Goal: Information Seeking & Learning: Learn about a topic

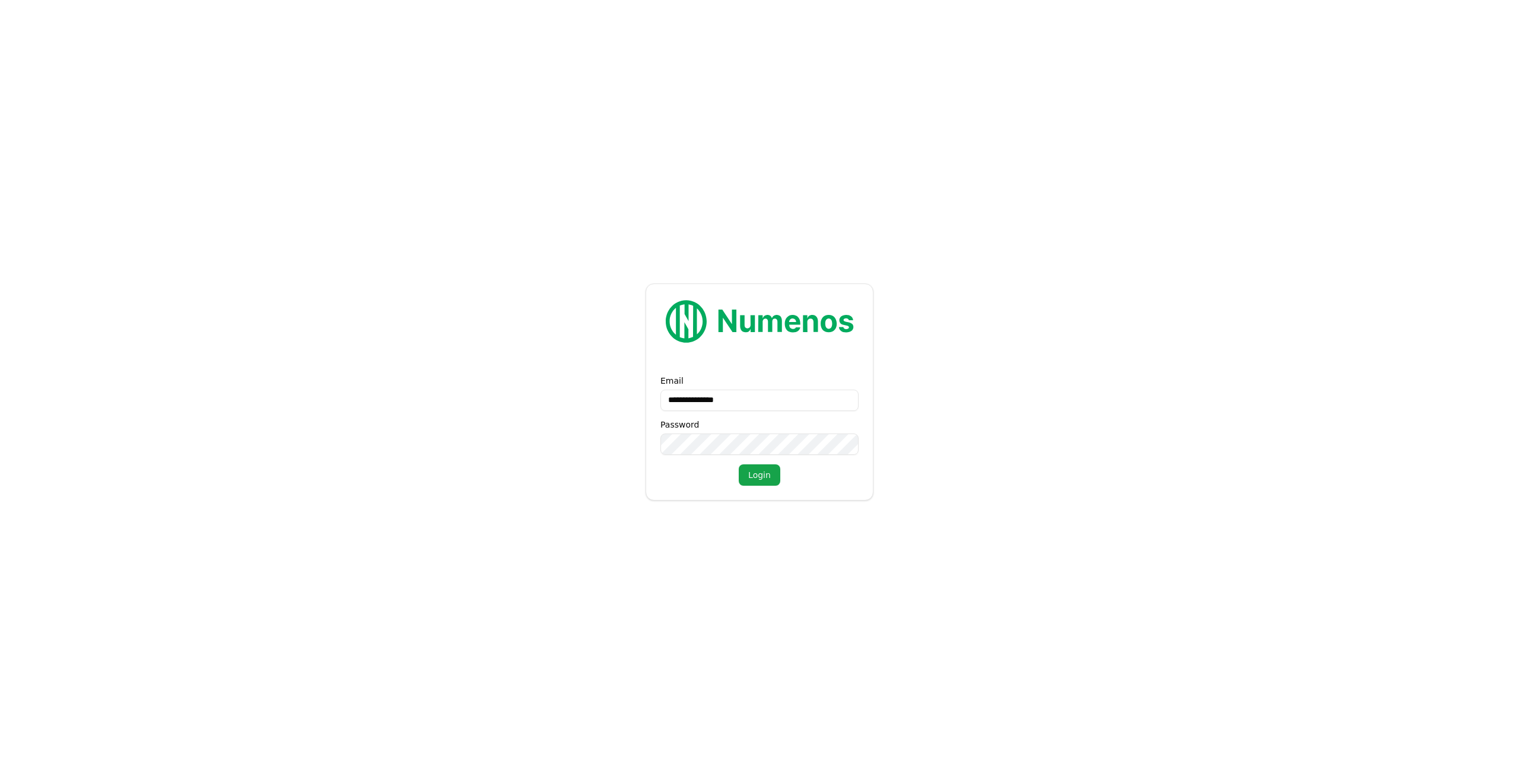
type input "**********"
click at [769, 478] on button "Login" at bounding box center [760, 475] width 42 height 22
click at [454, 418] on form "**********" at bounding box center [759, 392] width 1519 height 784
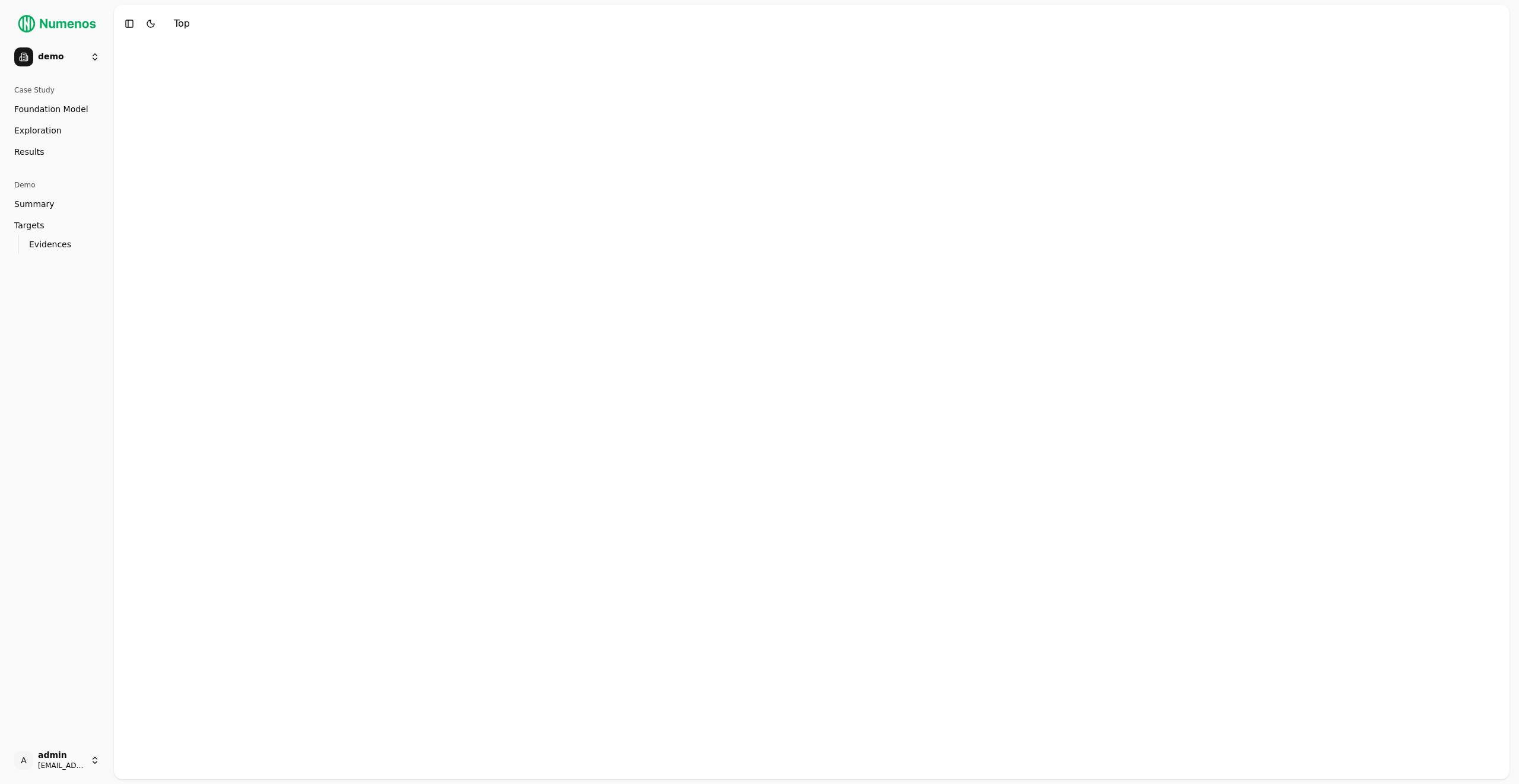
click at [78, 208] on link "Summary" at bounding box center [57, 204] width 95 height 19
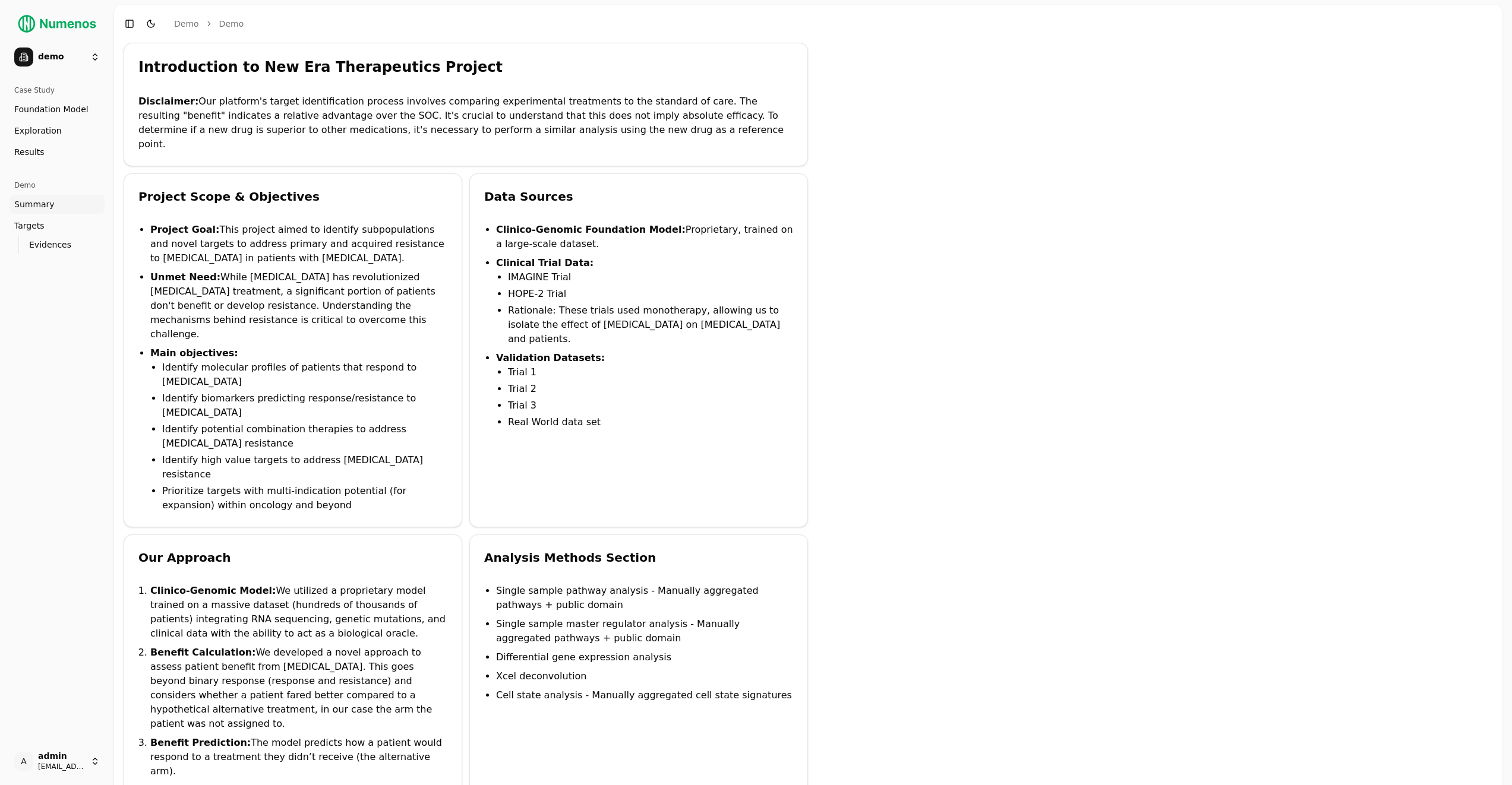
click at [80, 226] on link "Targets" at bounding box center [57, 226] width 95 height 19
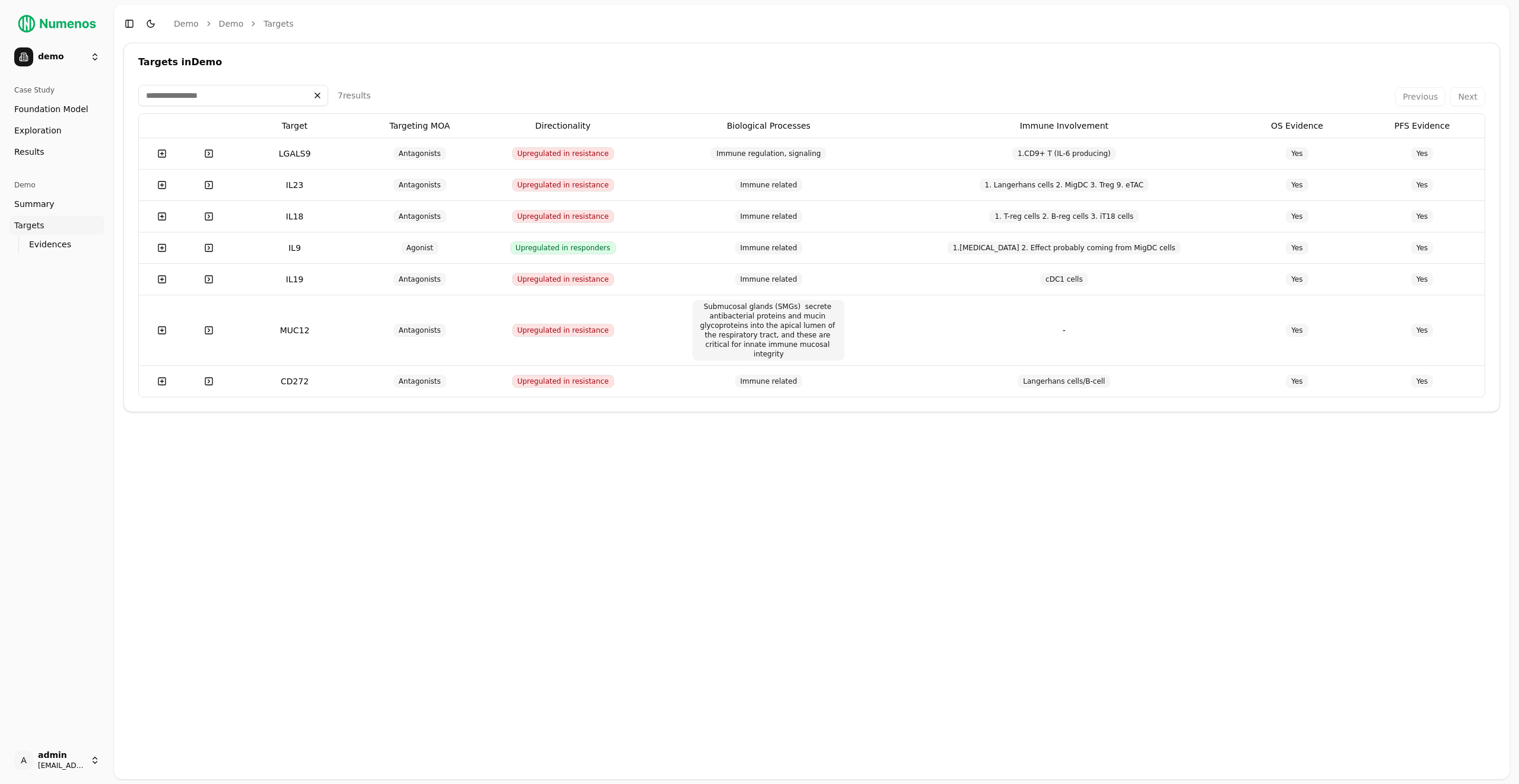
click at [75, 246] on link "Evidences" at bounding box center [57, 244] width 66 height 16
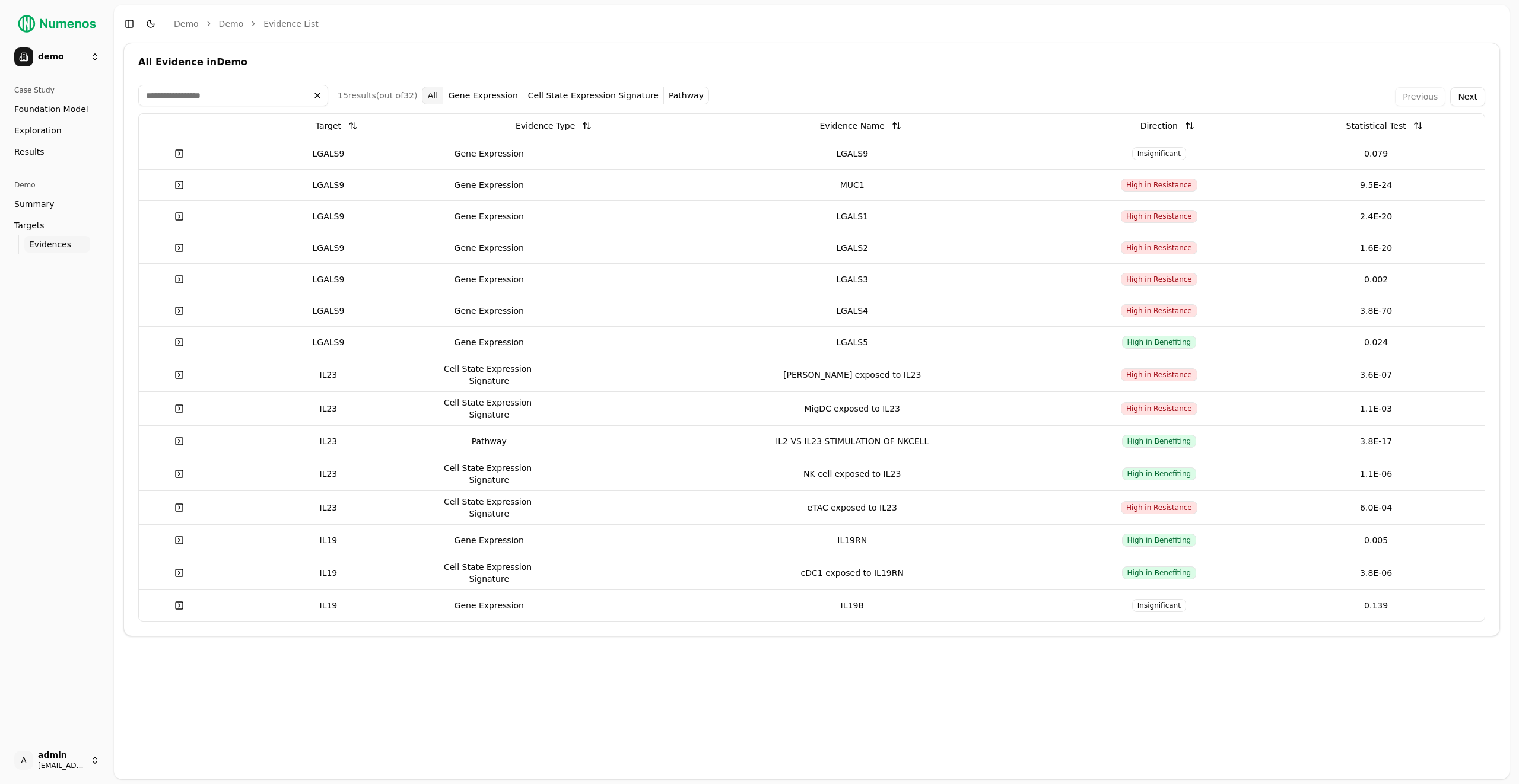
click at [74, 148] on link "Results" at bounding box center [57, 152] width 95 height 19
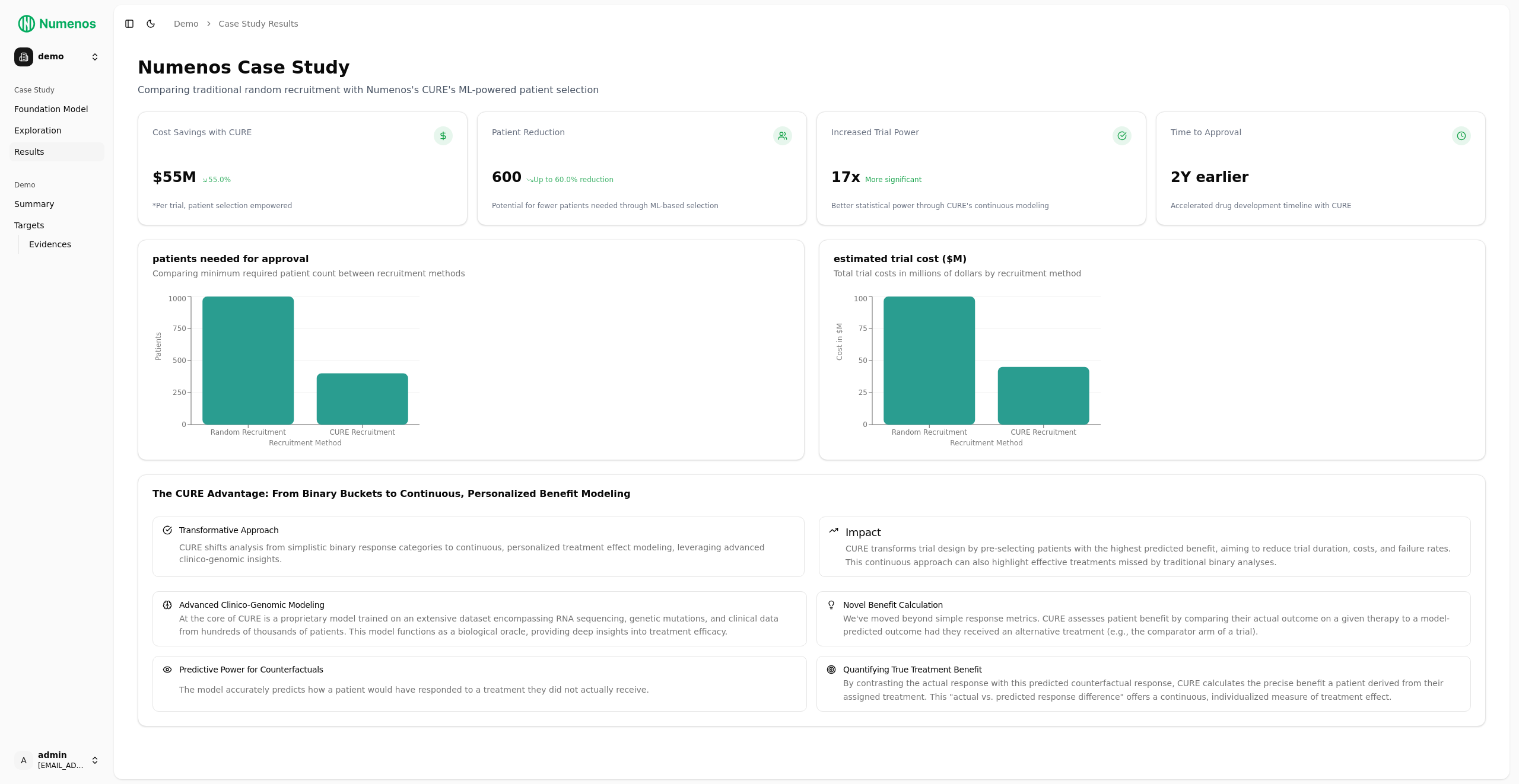
click at [70, 129] on link "Exploration" at bounding box center [57, 131] width 95 height 19
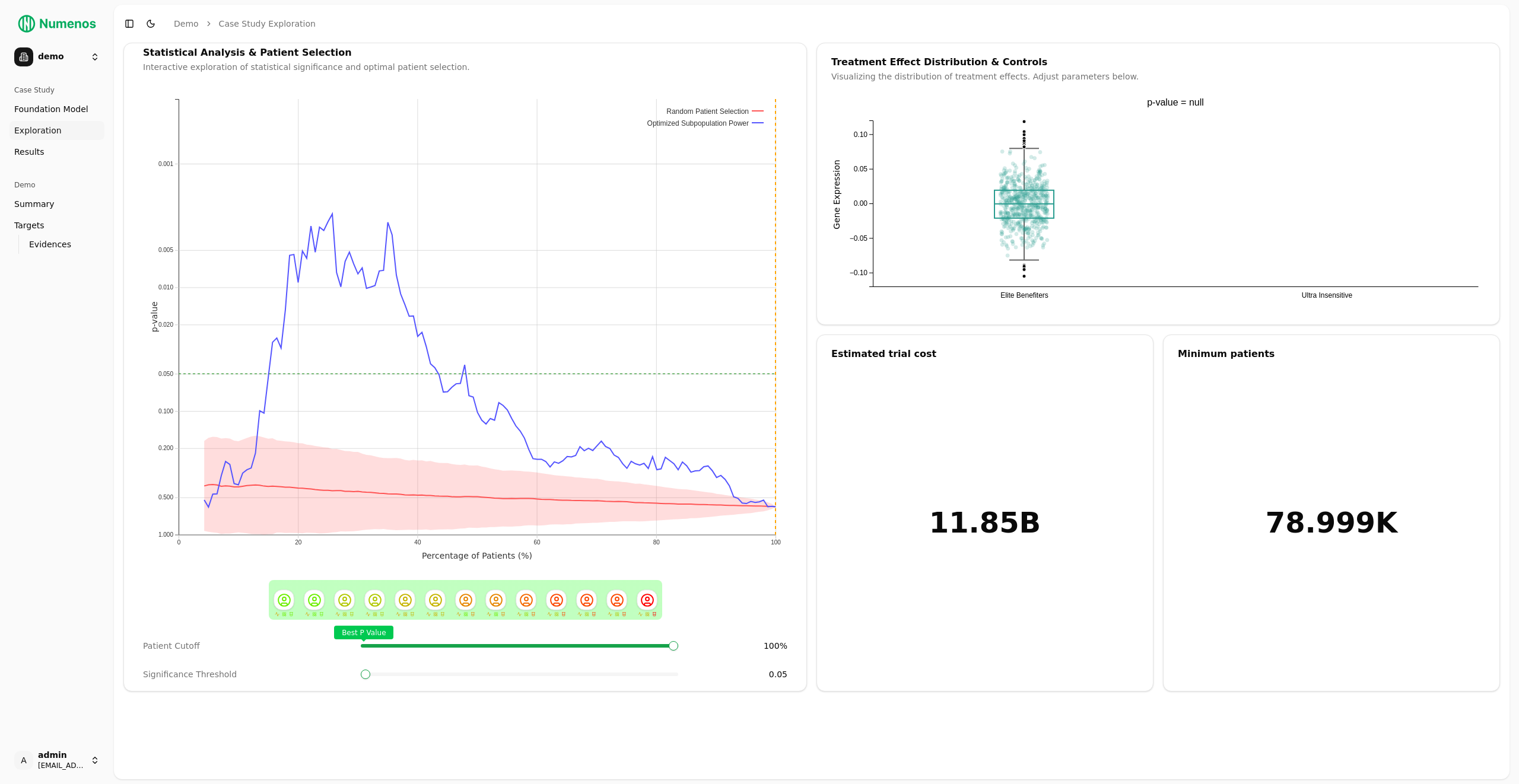
click at [75, 107] on span "Foundation Model" at bounding box center [51, 109] width 75 height 12
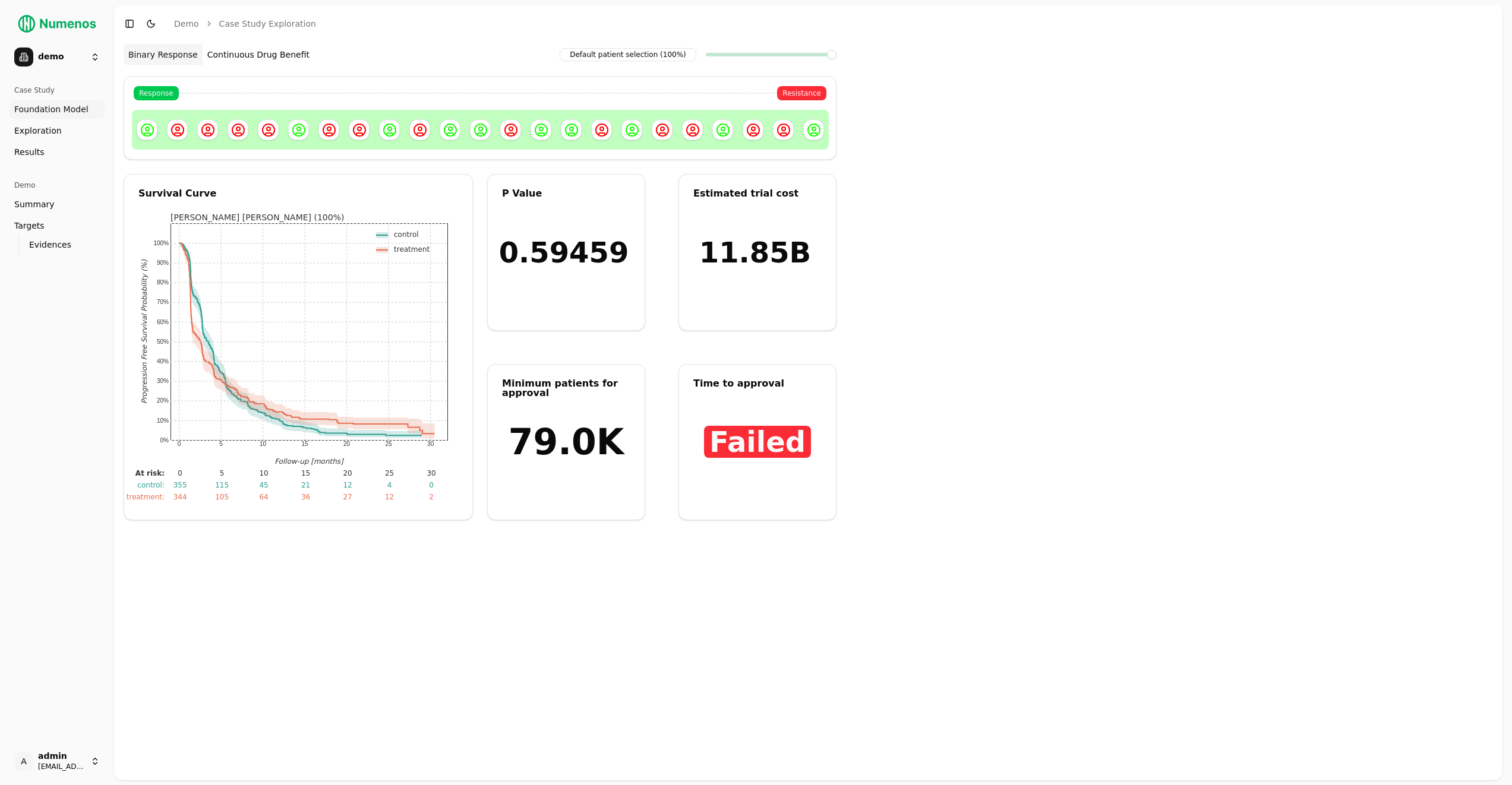
click at [465, 82] on div "Response Resistance" at bounding box center [480, 118] width 713 height 84
click at [104, 43] on li "demo" at bounding box center [57, 56] width 95 height 29
click at [89, 55] on html "demo Case Study Foundation Model Exploration Dosage Effect Results Demo Summary…" at bounding box center [756, 392] width 1512 height 785
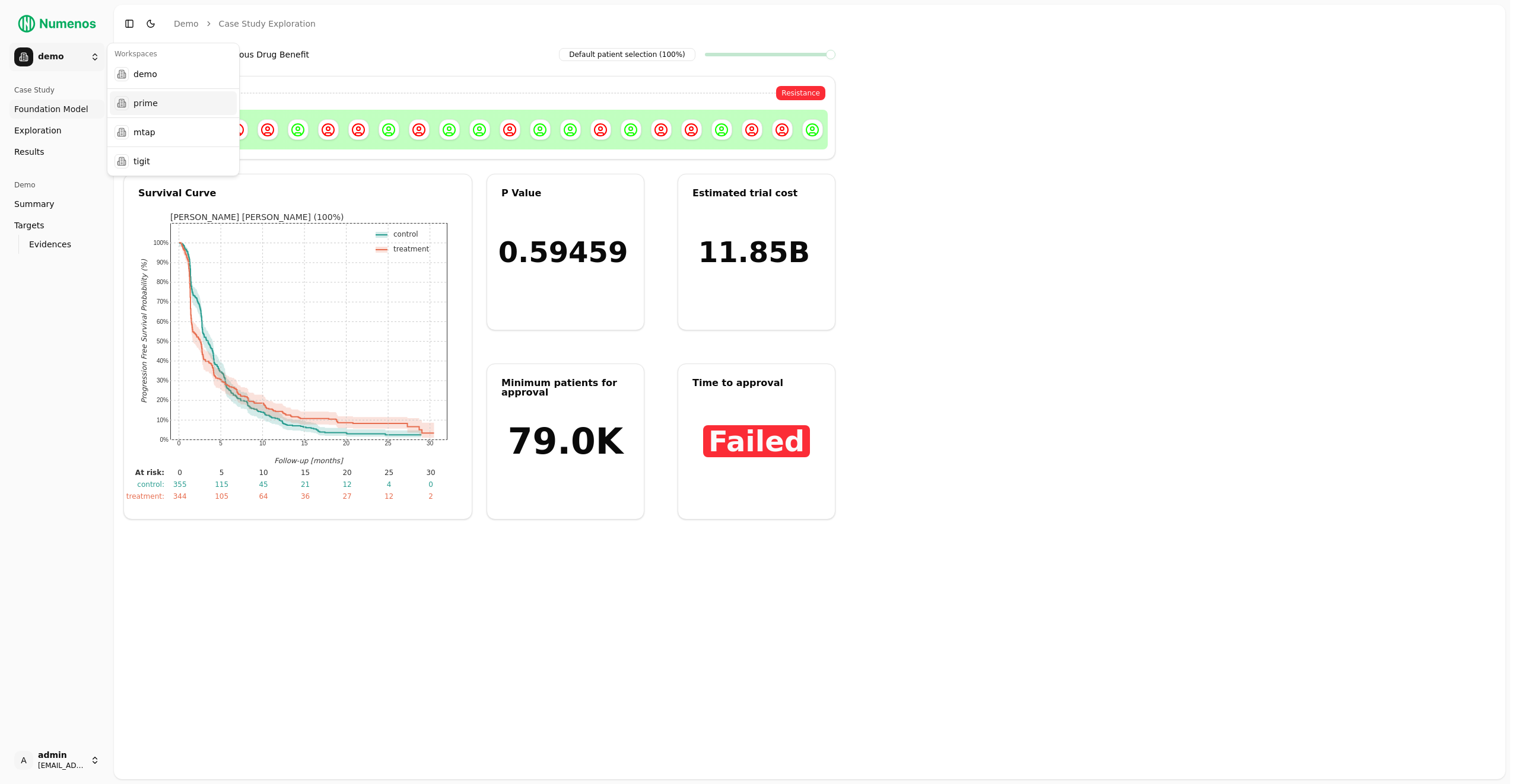
click at [169, 109] on div "prime" at bounding box center [173, 102] width 127 height 23
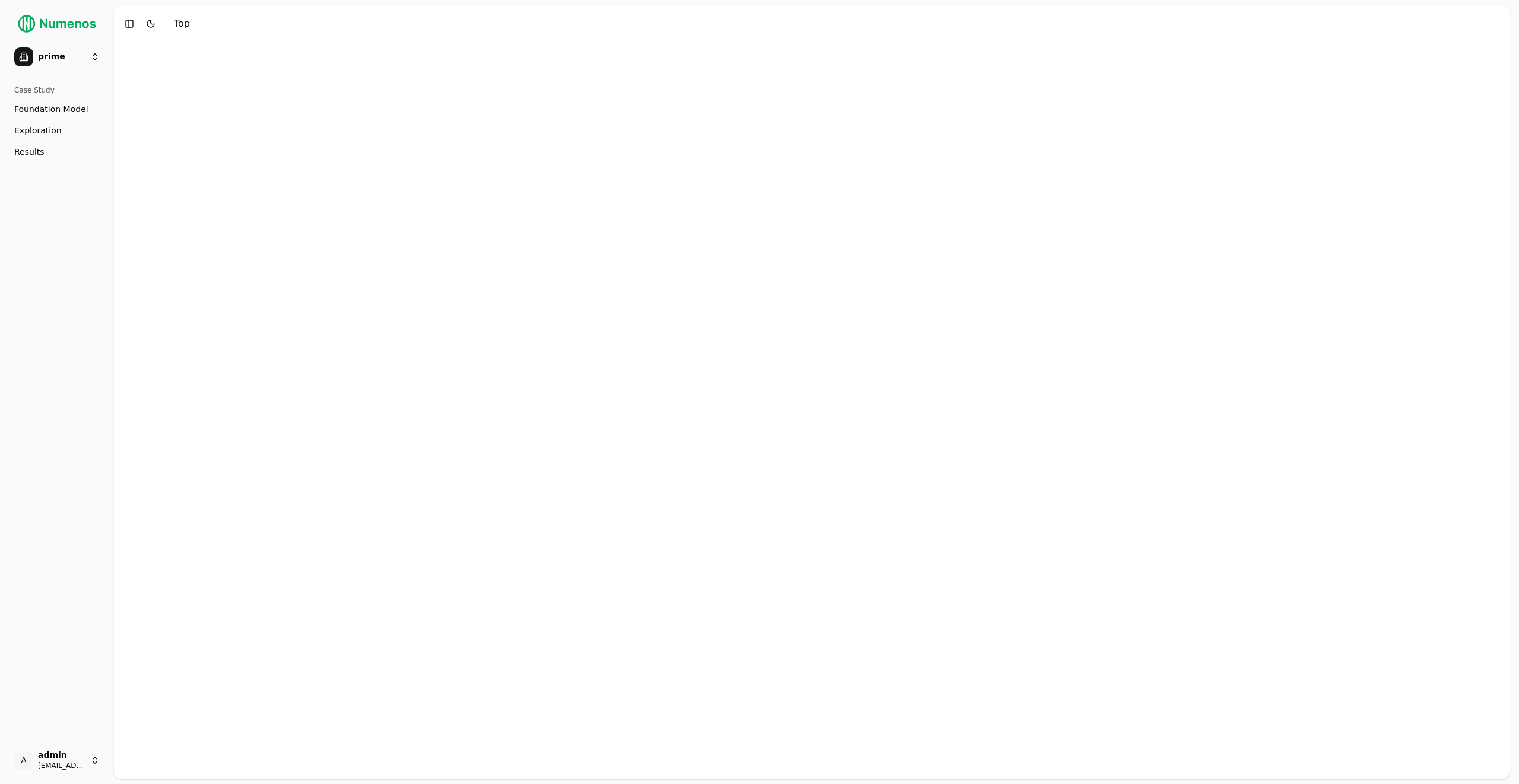
click at [74, 156] on link "Results" at bounding box center [57, 152] width 95 height 19
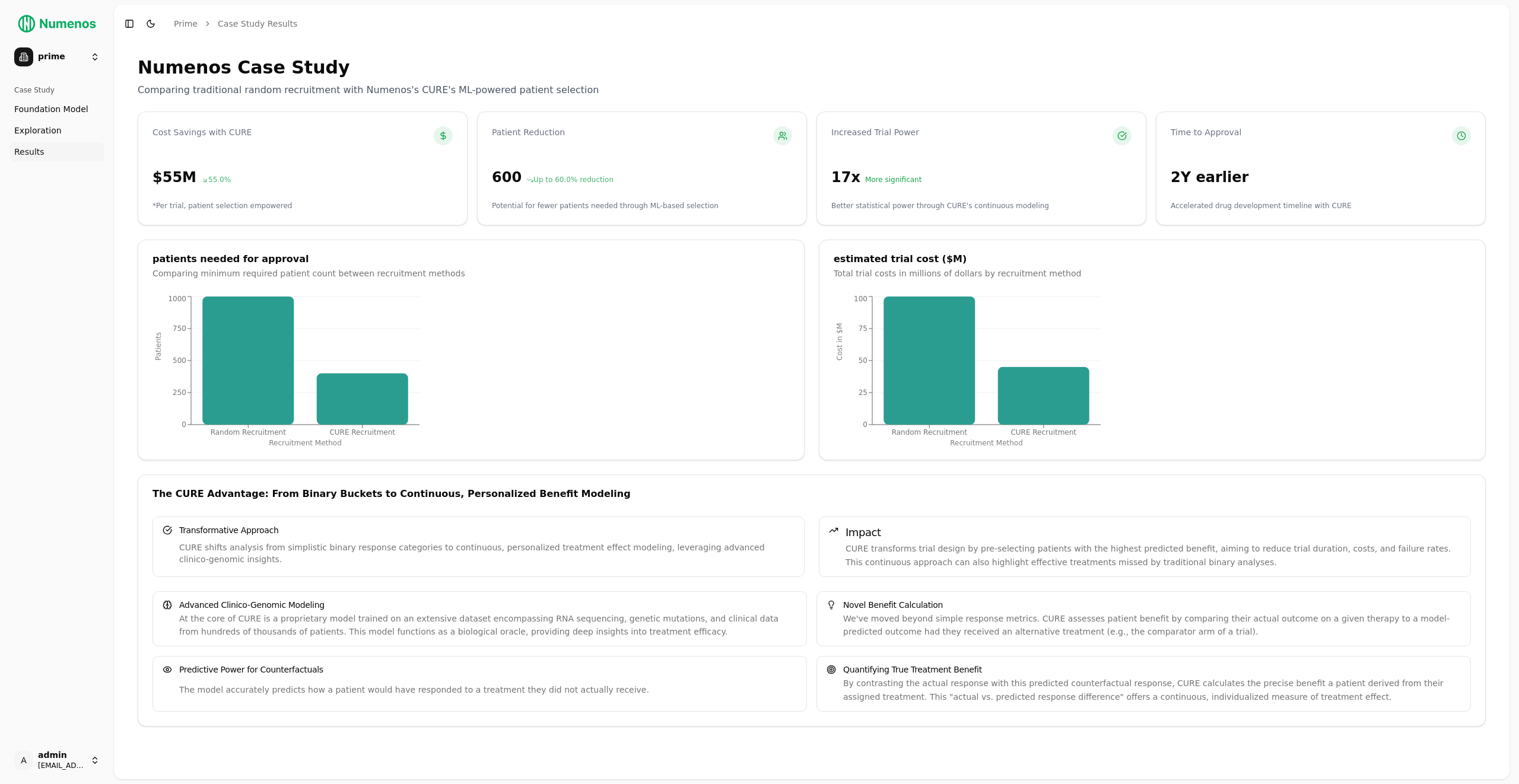
click at [70, 134] on link "Exploration" at bounding box center [57, 131] width 95 height 19
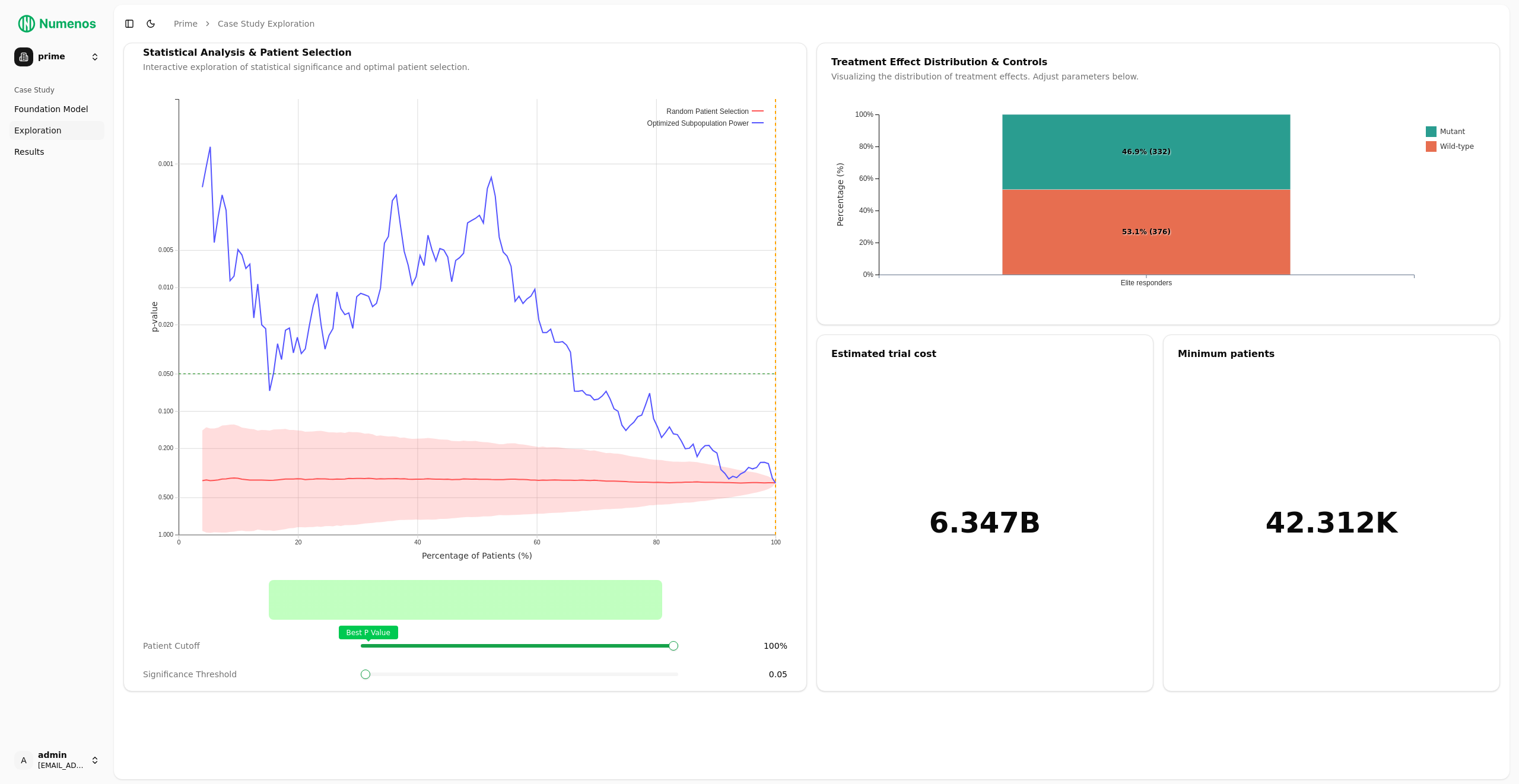
click at [70, 108] on span "Foundation Model" at bounding box center [51, 109] width 75 height 12
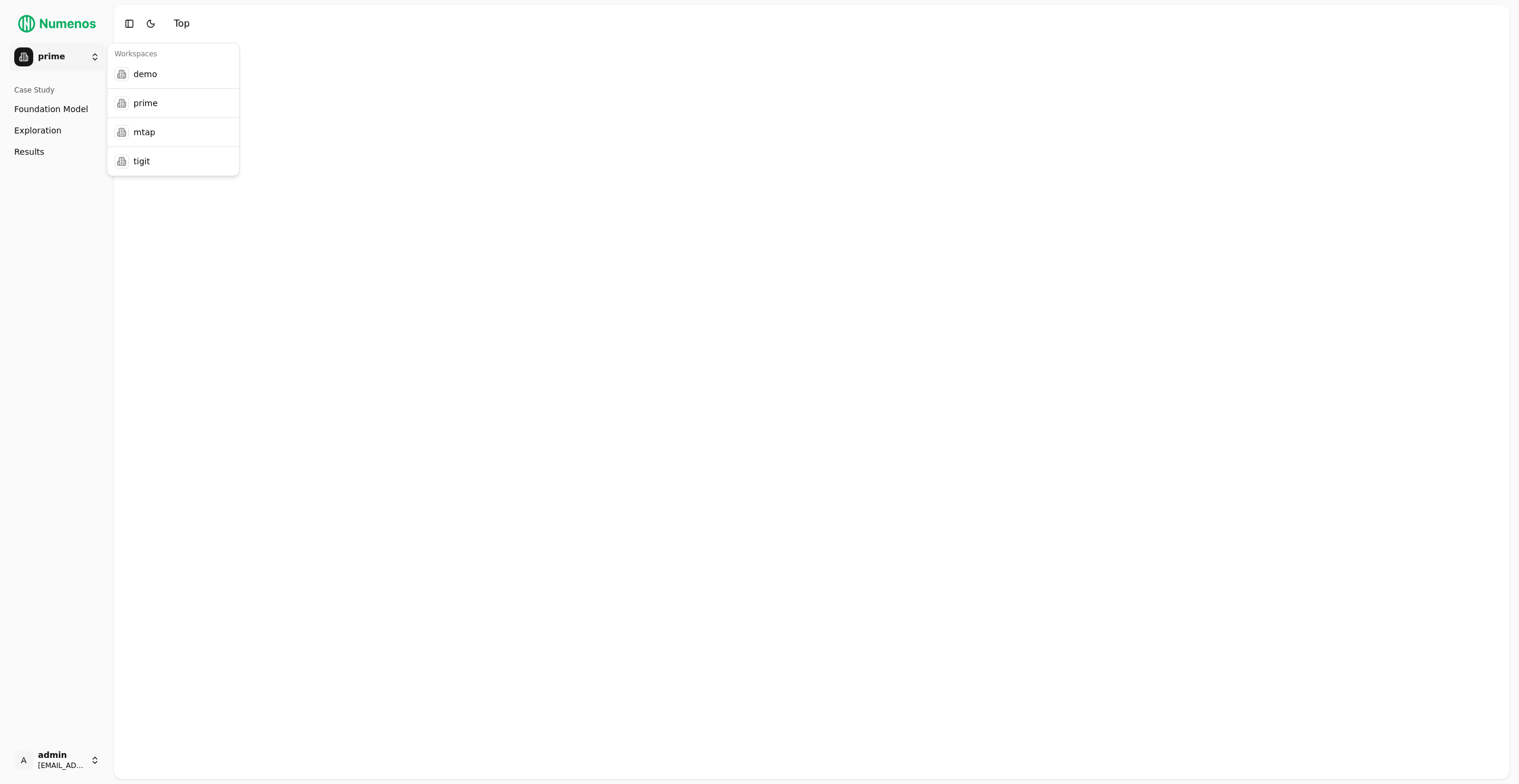
click at [78, 58] on html "25 prime Case Study Foundation Model Exploration Dosage Effect Results A admin …" at bounding box center [759, 392] width 1519 height 784
click at [153, 134] on div "mtap" at bounding box center [173, 132] width 127 height 23
click at [80, 103] on span "Foundation Model" at bounding box center [51, 109] width 75 height 12
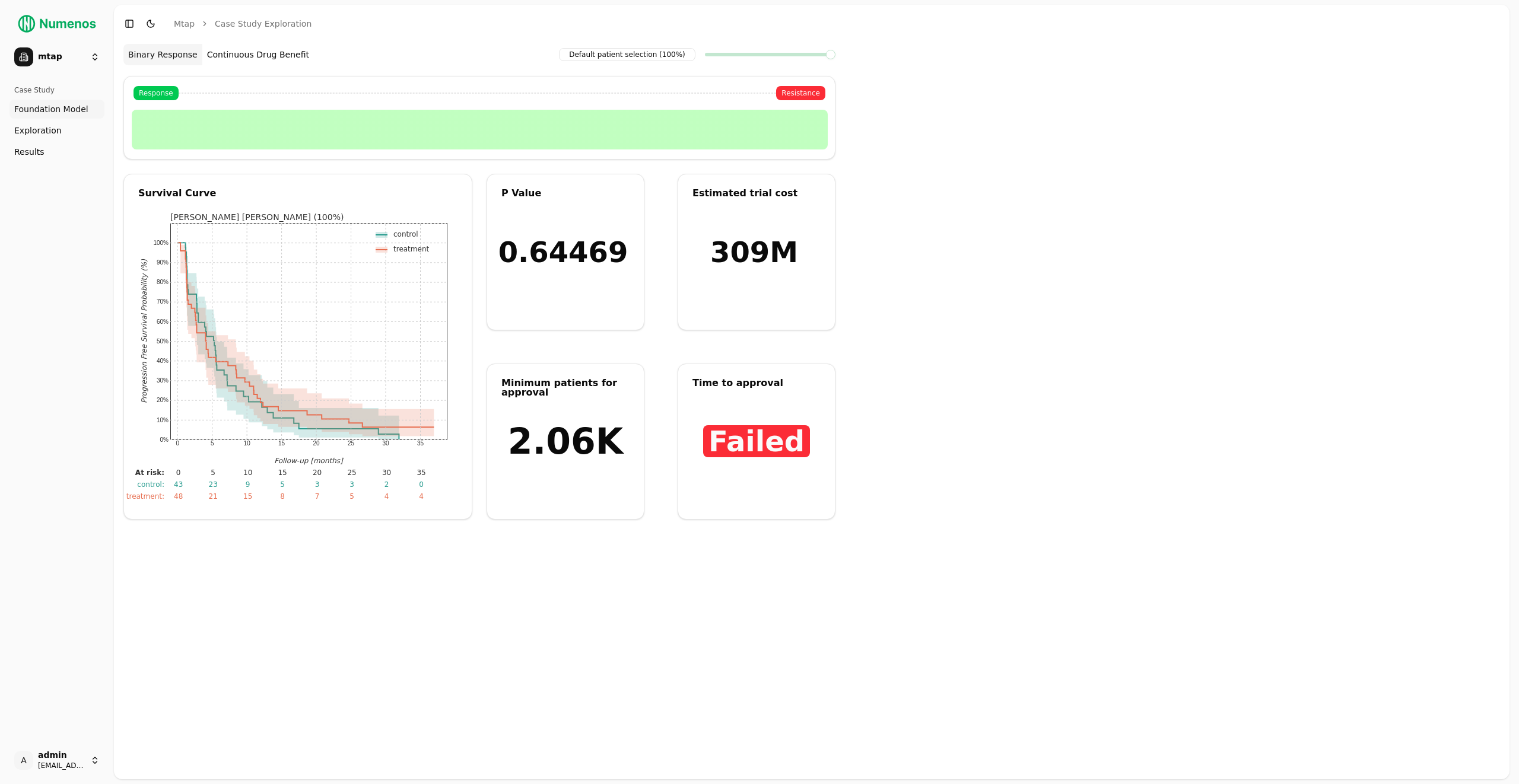
click at [88, 135] on link "Exploration" at bounding box center [57, 131] width 95 height 19
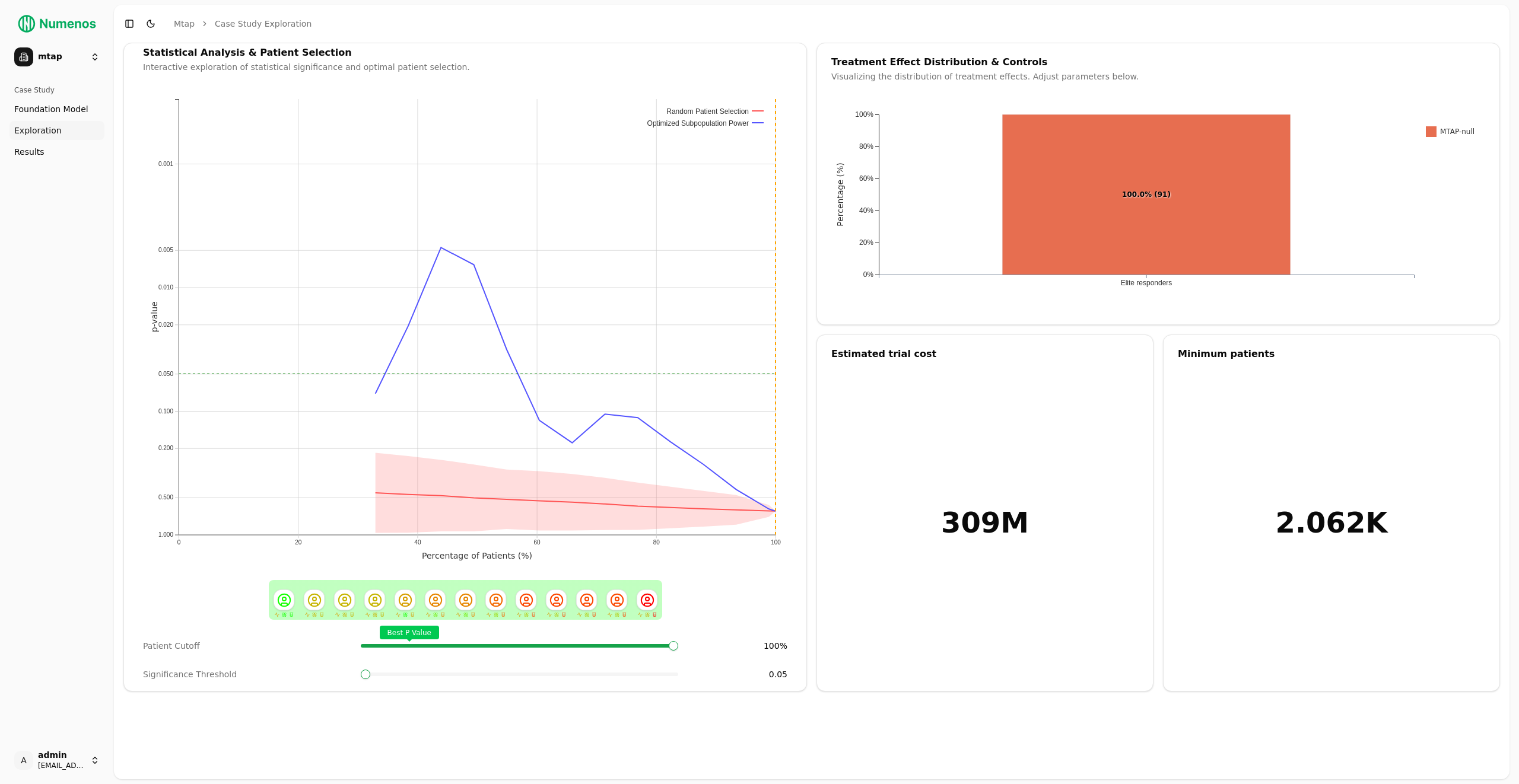
click at [88, 150] on link "Results" at bounding box center [57, 152] width 95 height 19
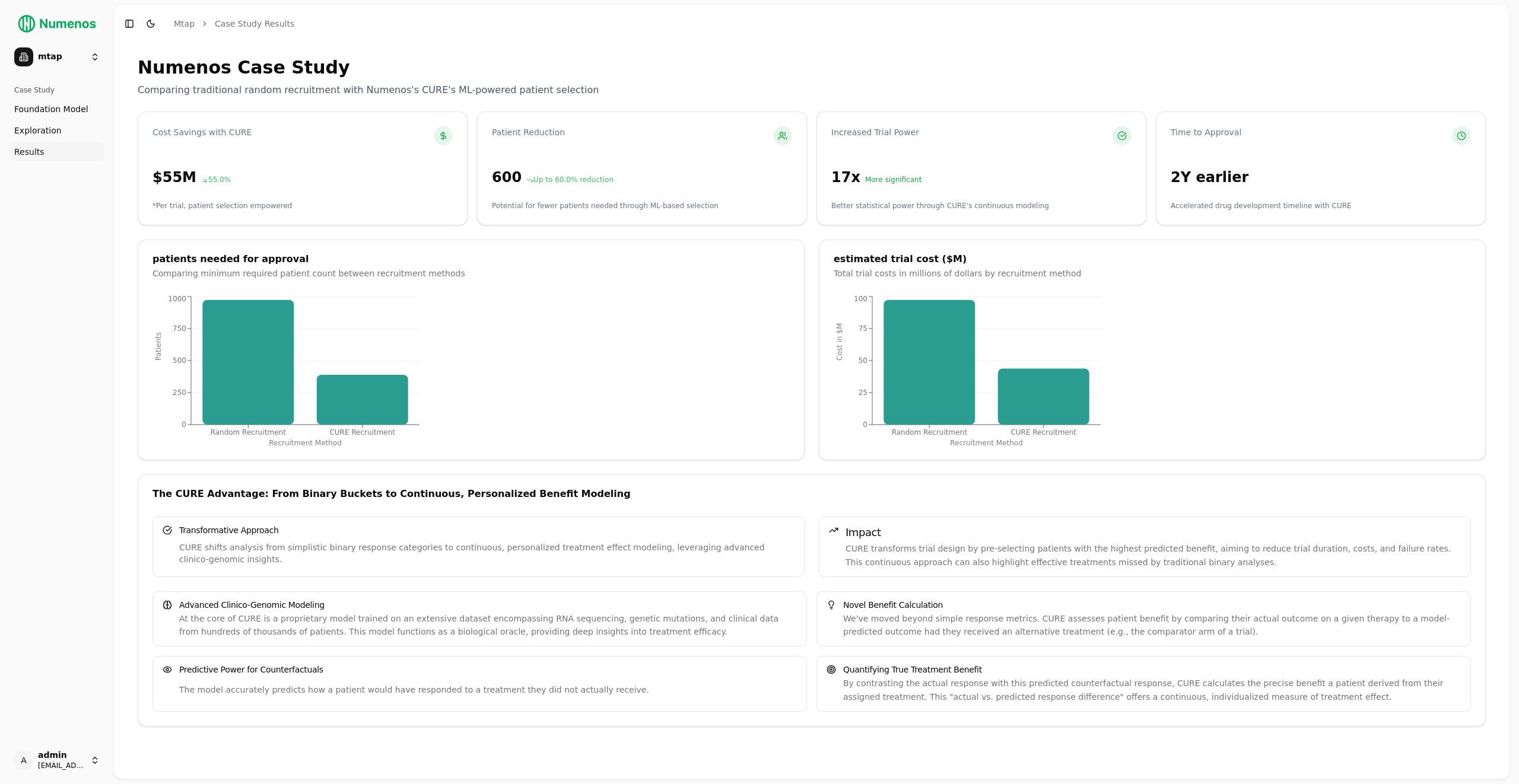
click at [33, 50] on html "25 mtap Case Study Foundation Model Exploration Dosage Effect Results A admin d…" at bounding box center [759, 392] width 1519 height 784
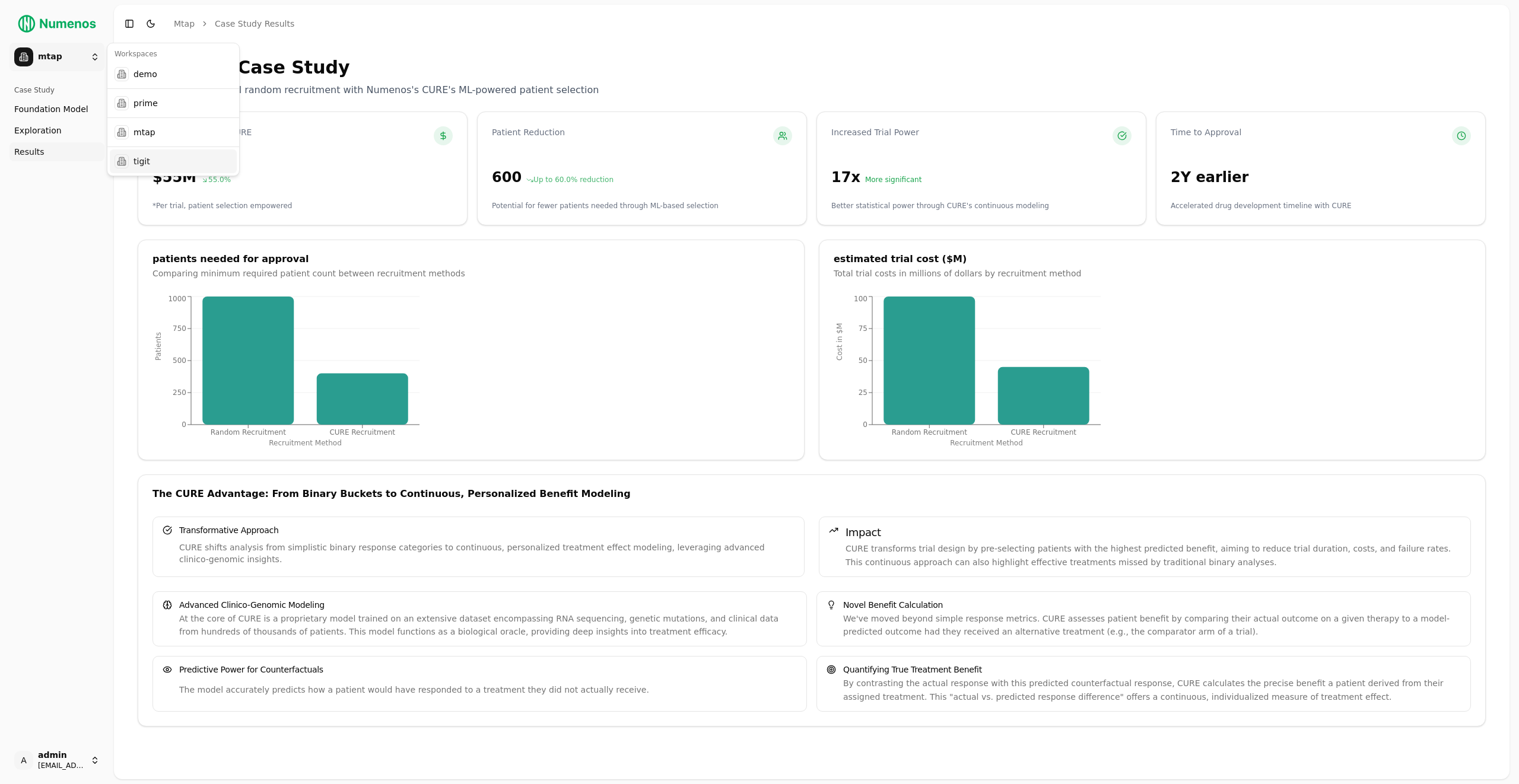
click at [126, 157] on div at bounding box center [121, 161] width 14 height 14
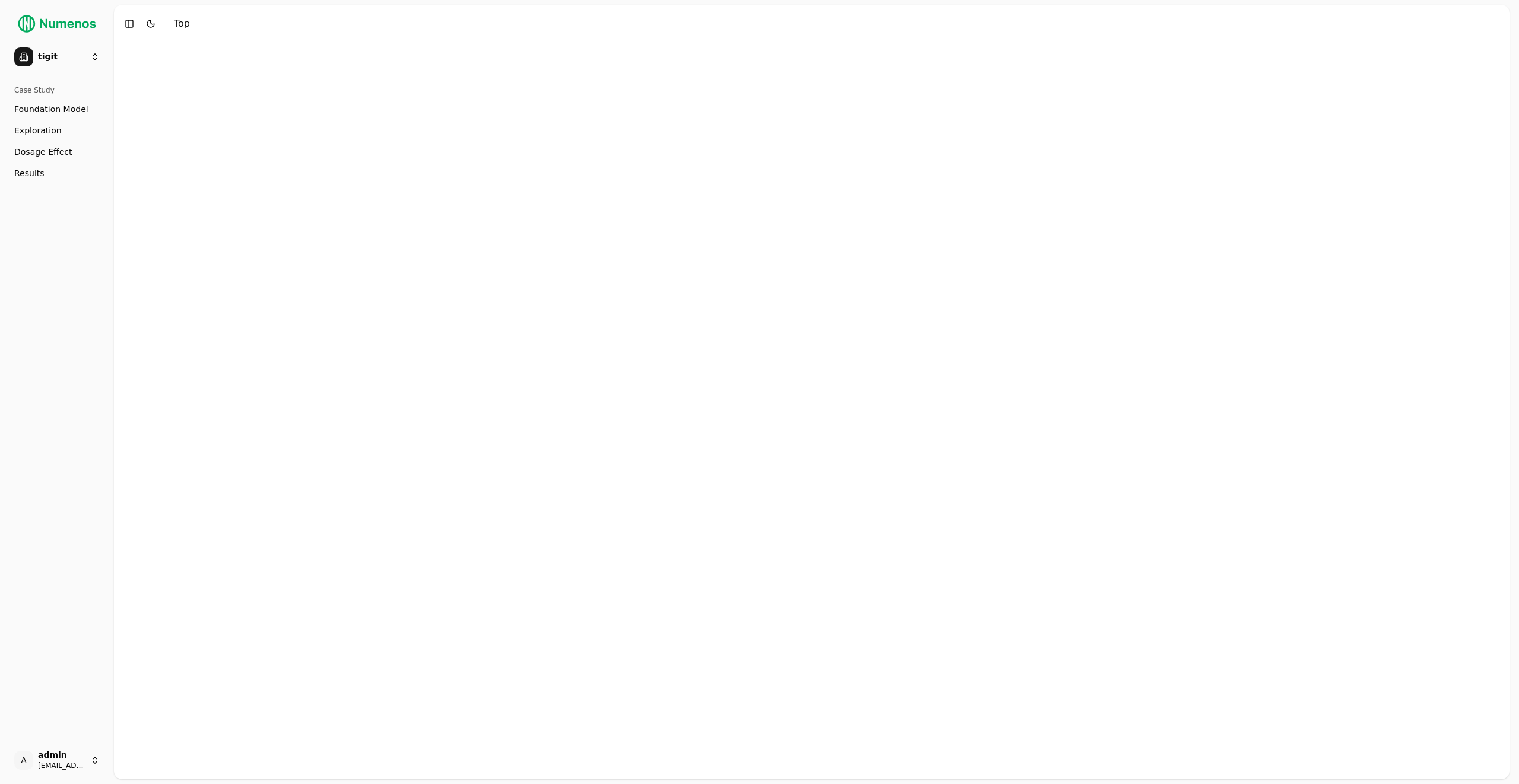
click at [55, 151] on span "Dosage Effect" at bounding box center [42, 152] width 57 height 12
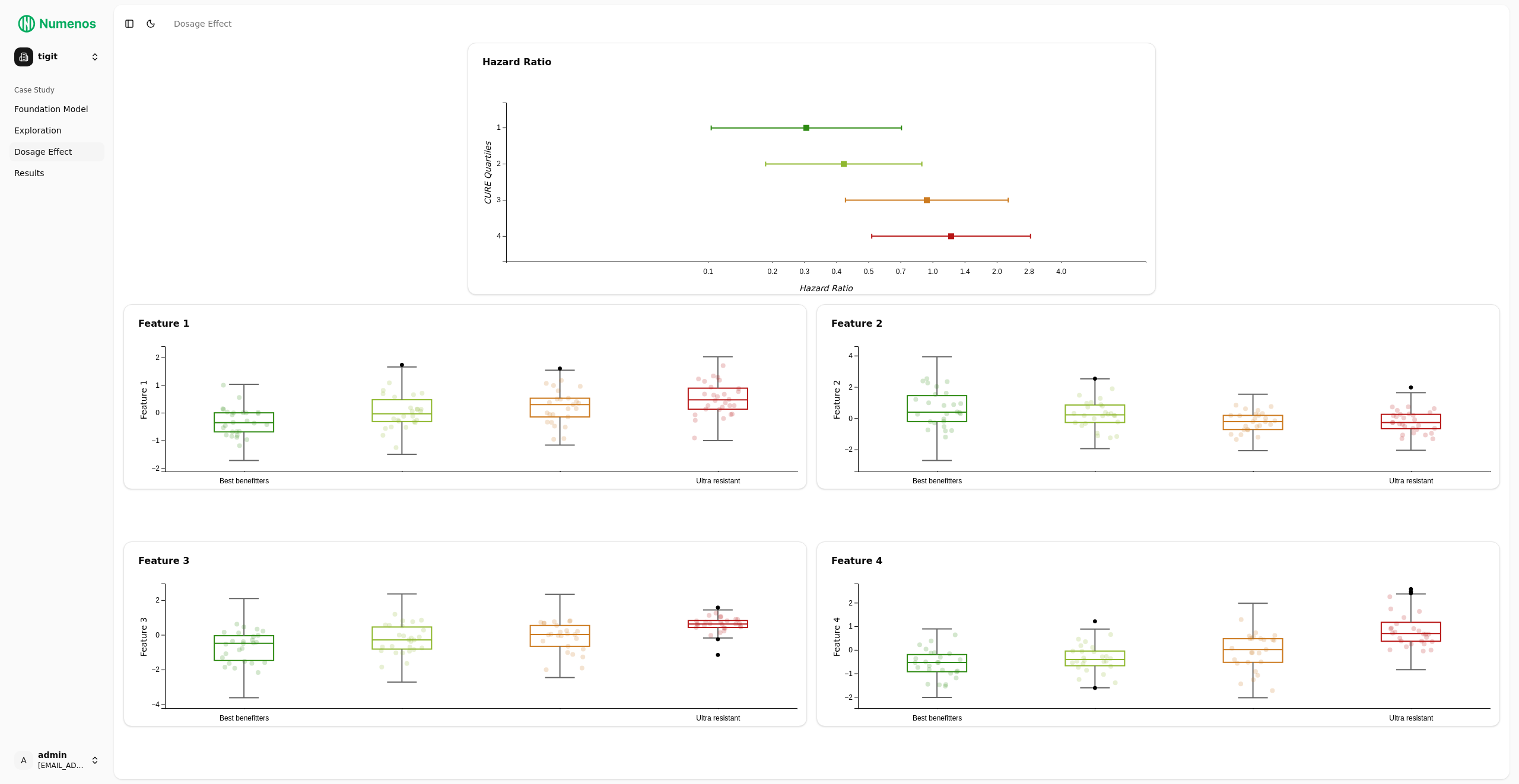
click at [62, 100] on link "Foundation Model" at bounding box center [57, 109] width 95 height 19
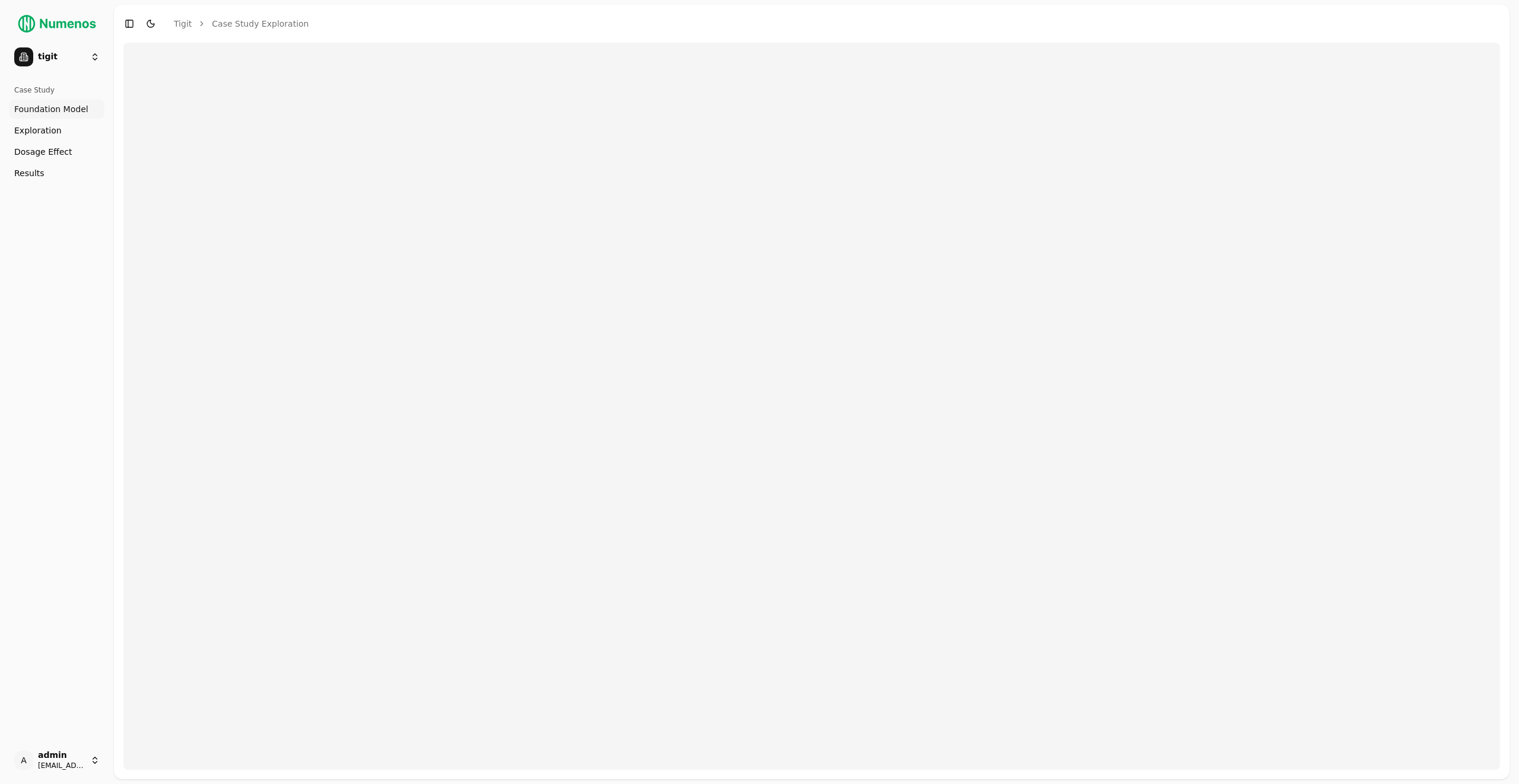
click at [53, 55] on html "25 tigit Case Study Foundation Model Exploration Dosage Effect Results A admin …" at bounding box center [759, 392] width 1519 height 784
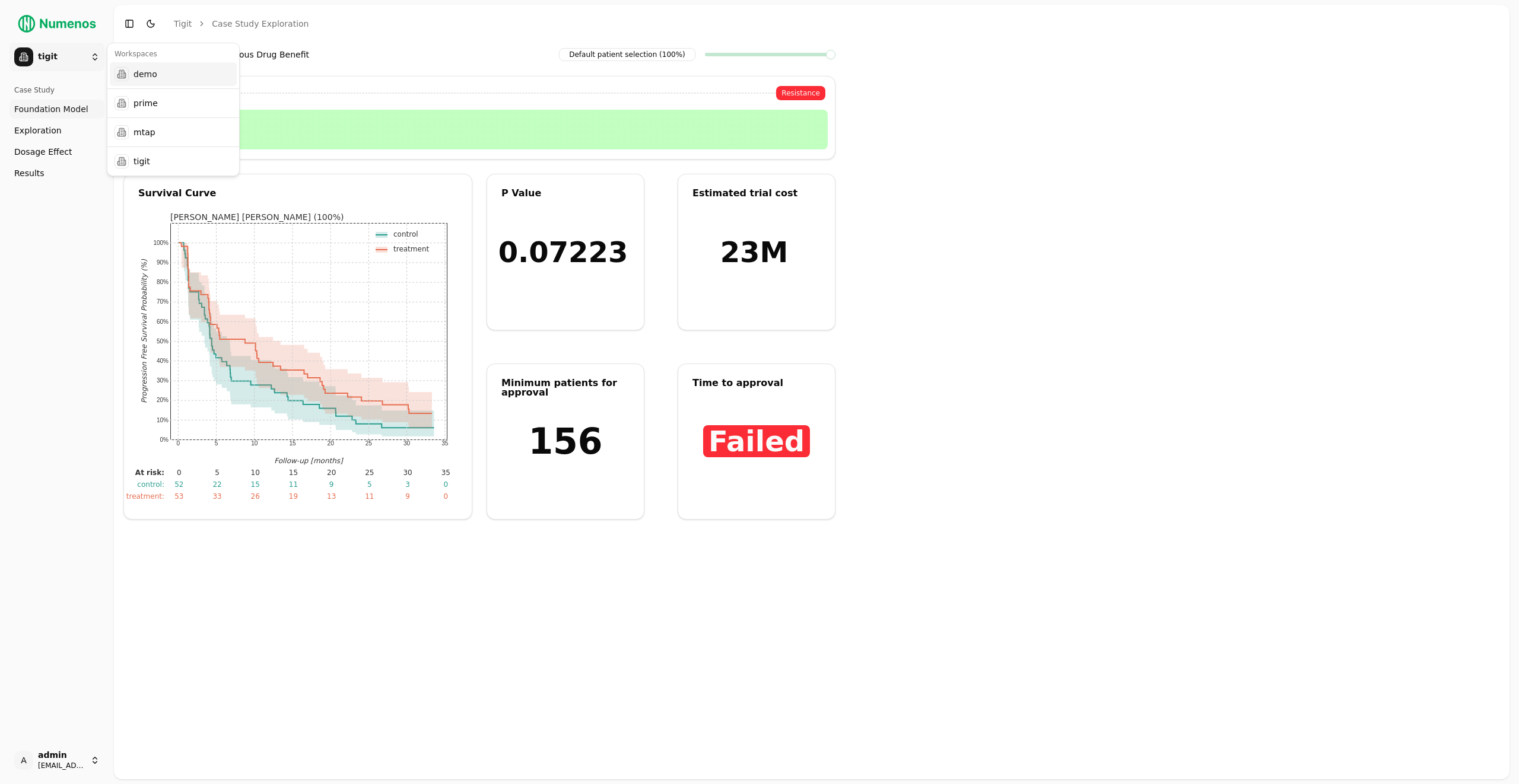
click at [197, 68] on div "demo" at bounding box center [173, 74] width 127 height 23
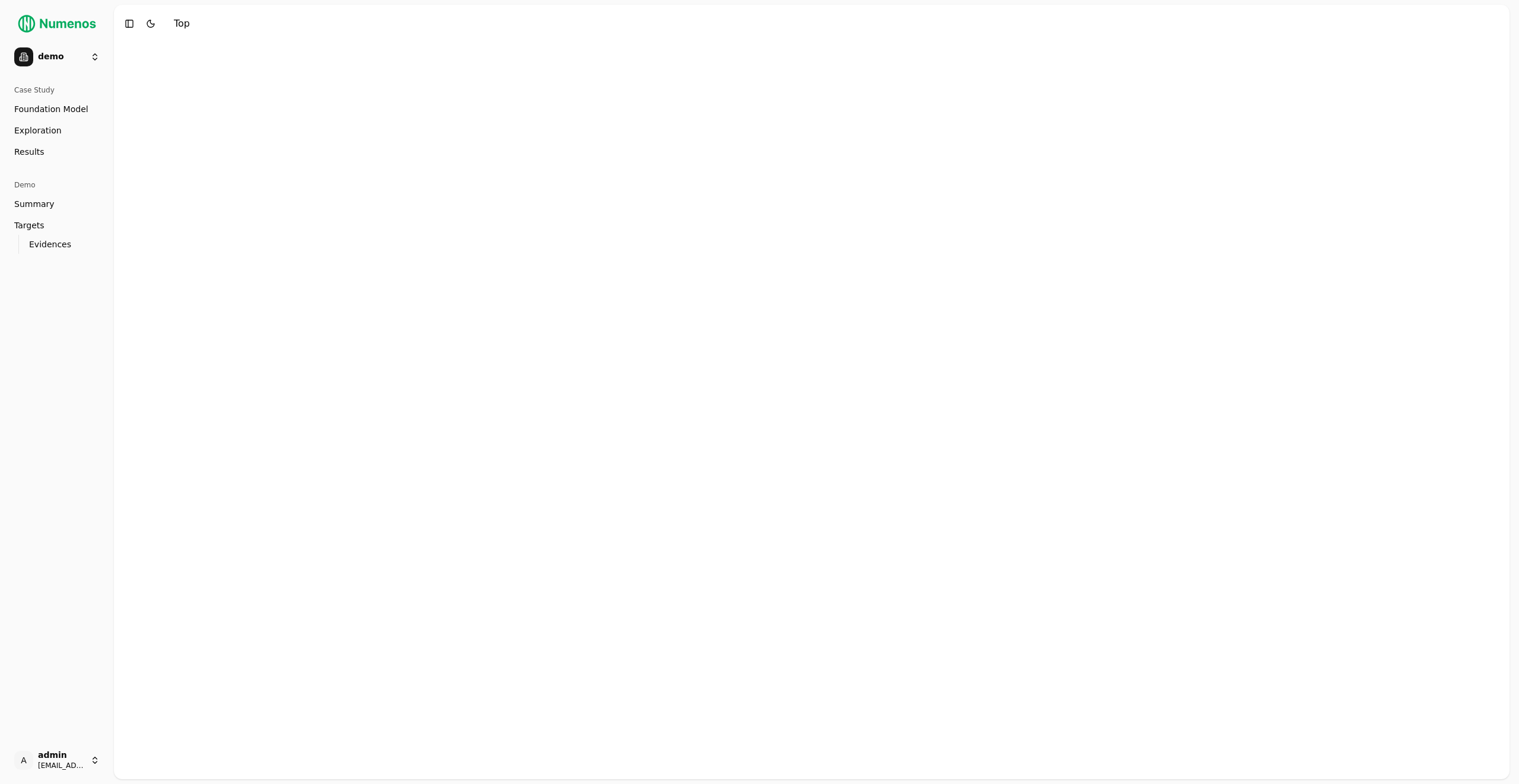
click at [28, 137] on link "Exploration" at bounding box center [57, 131] width 95 height 19
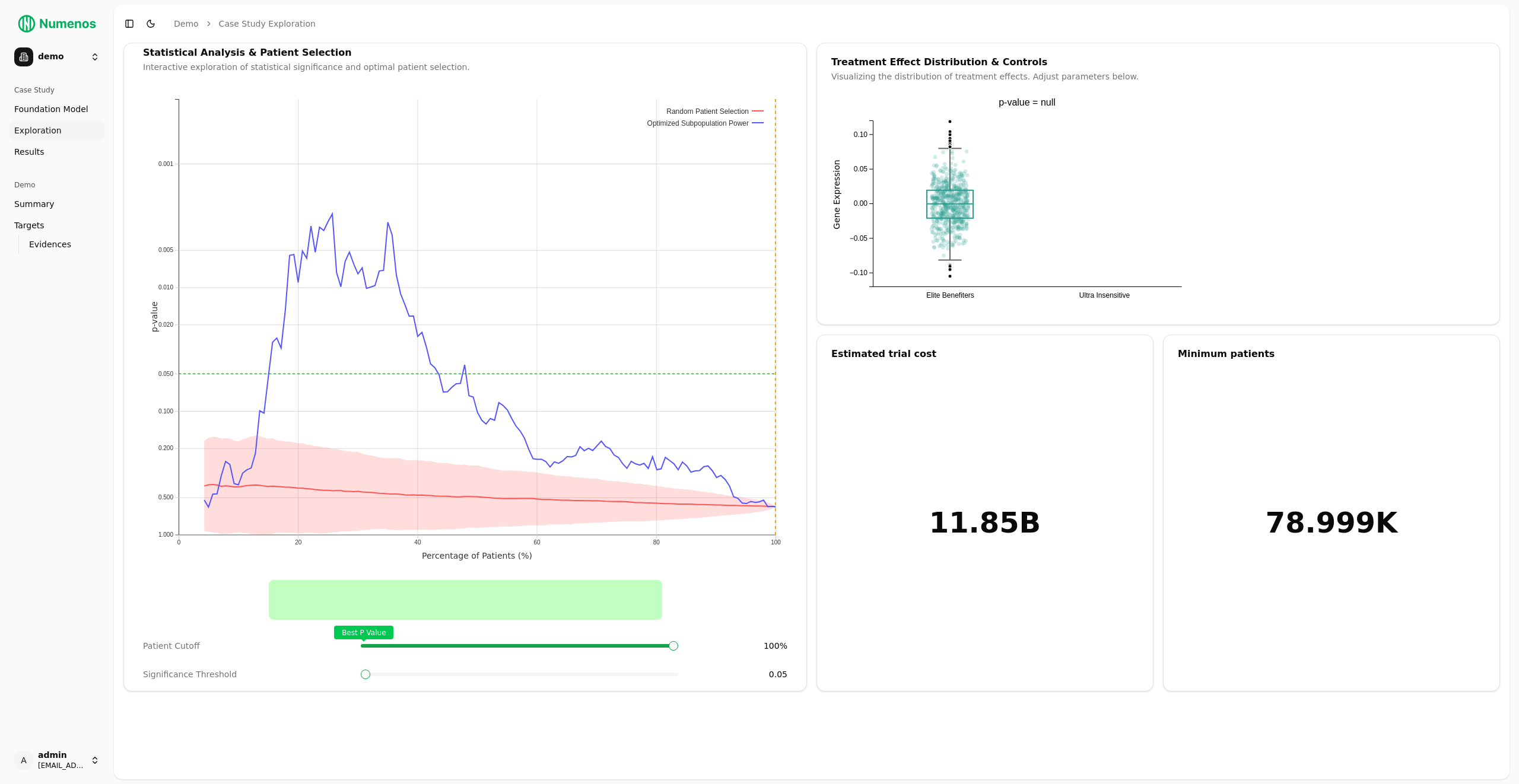
click at [43, 159] on link "Results" at bounding box center [57, 152] width 95 height 19
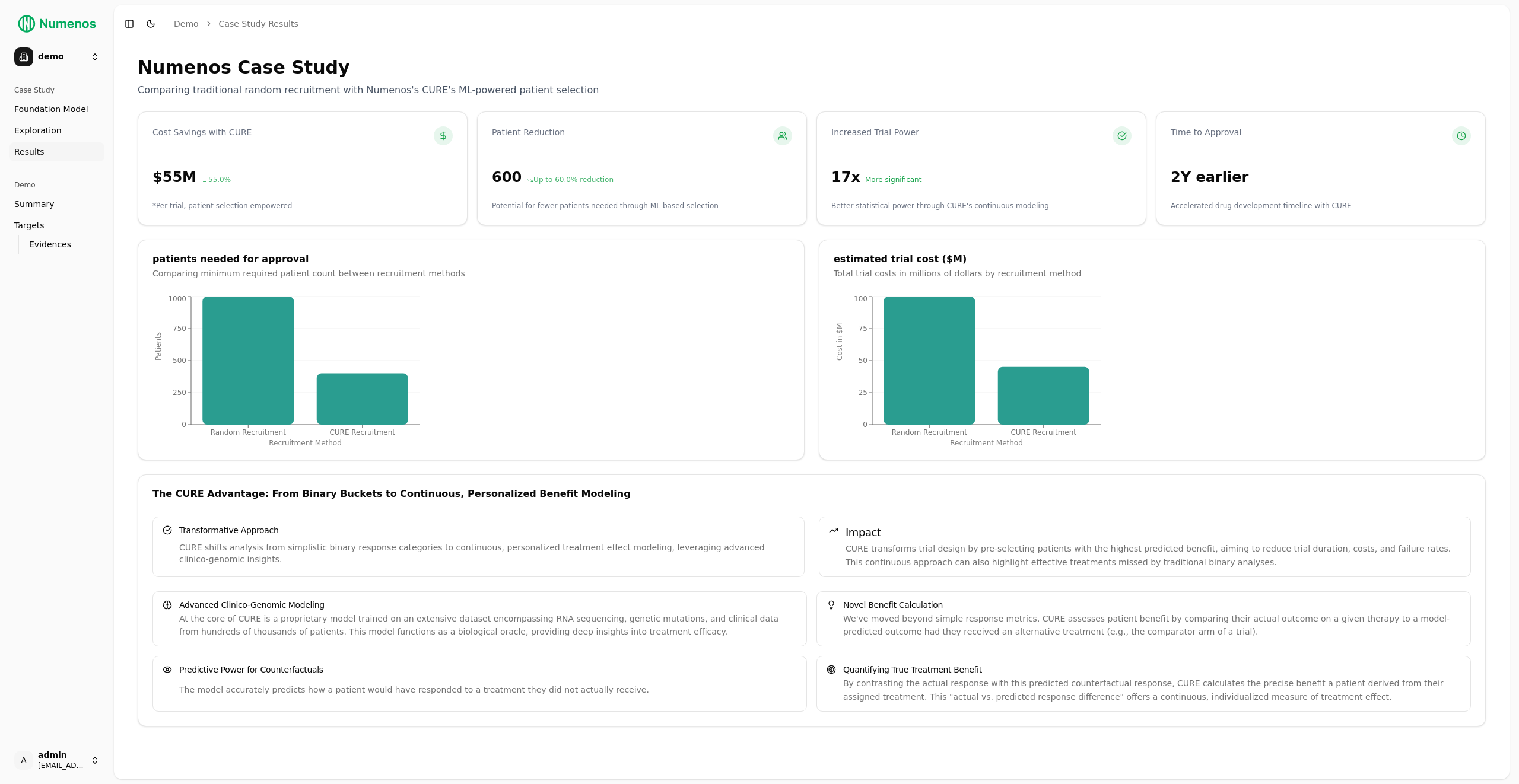
click at [41, 210] on link "Summary" at bounding box center [57, 204] width 95 height 19
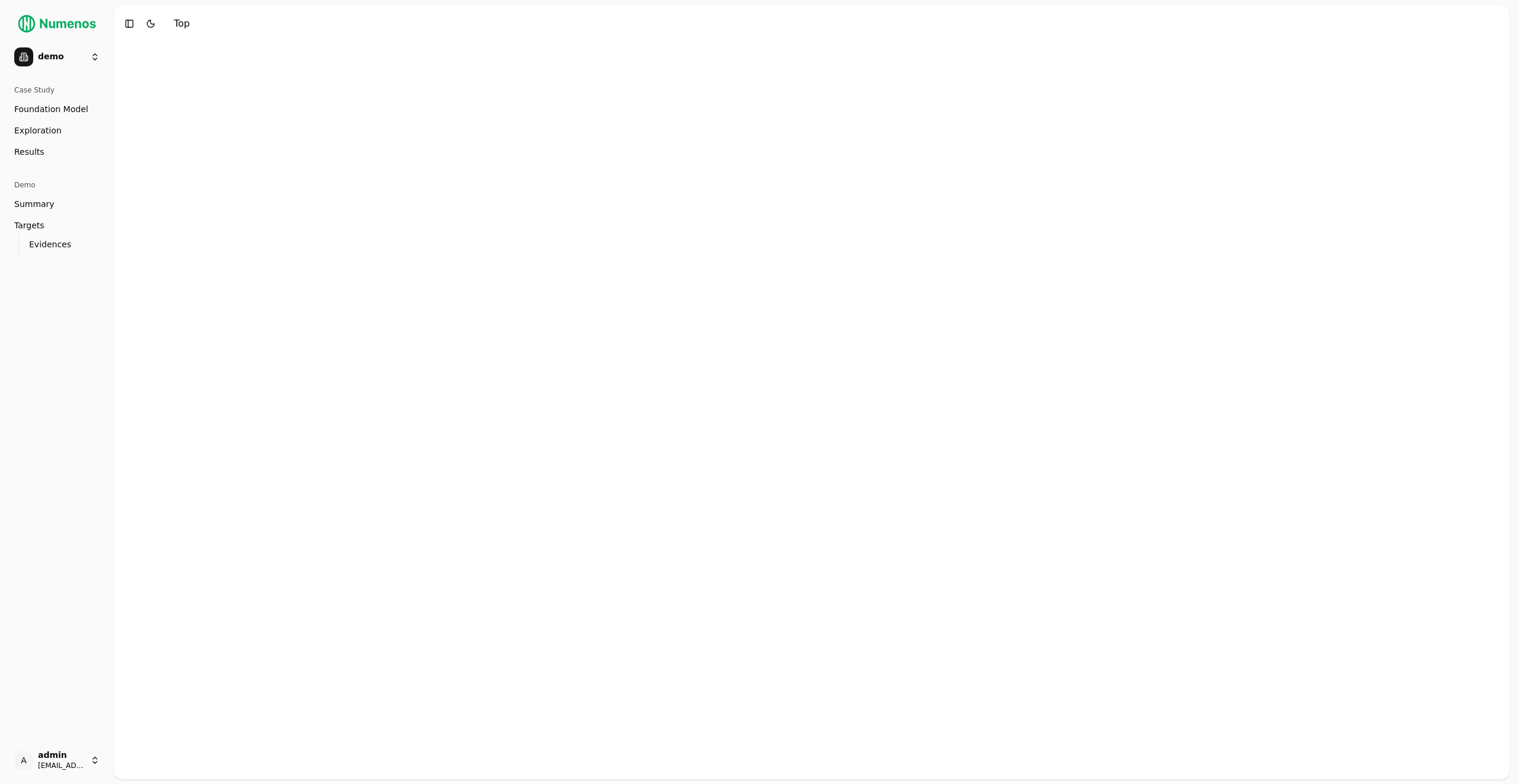
click at [427, 249] on div at bounding box center [811, 411] width 1396 height 737
click at [44, 204] on span "Indication Expansion" at bounding box center [56, 204] width 86 height 12
click at [43, 225] on span "Precuration" at bounding box center [37, 225] width 48 height 12
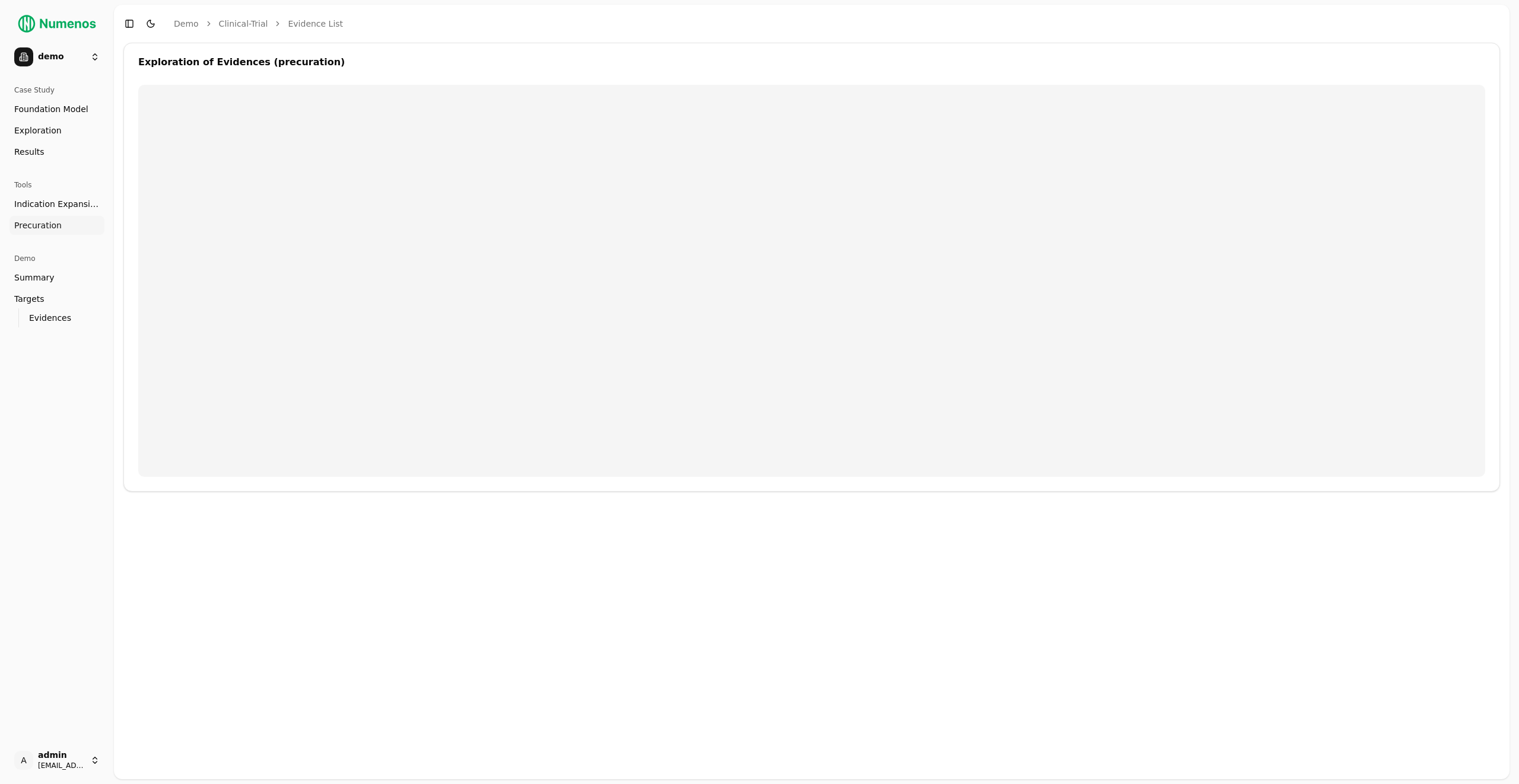
click at [428, 37] on header "Toggle Sidebar Toggle Dark Mode demo Clinical-Trial Evidence list" at bounding box center [811, 23] width 1396 height 38
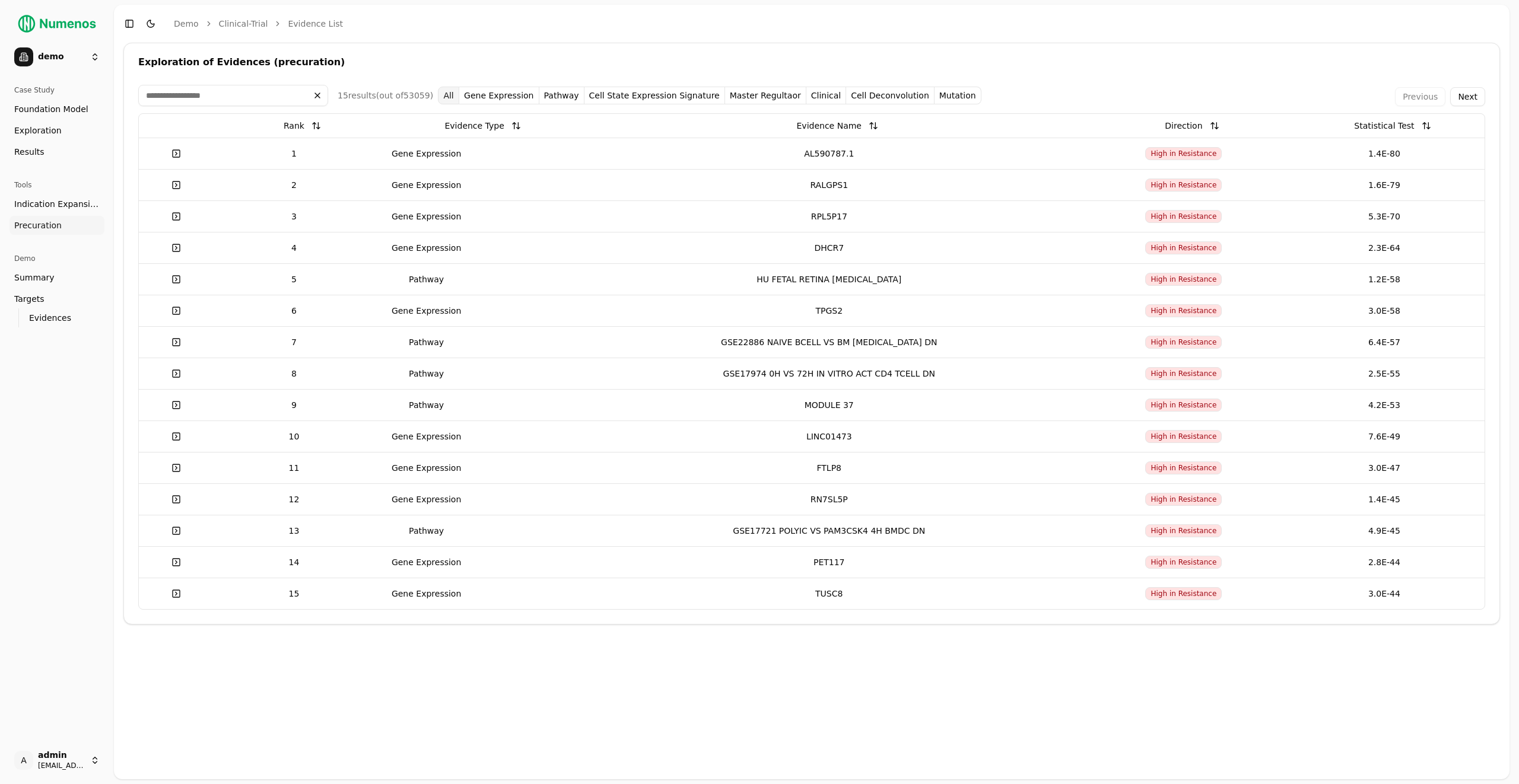
click at [906, 62] on div "Exploration of Evidences (precuration)" at bounding box center [812, 62] width 1347 height 10
